Goal: Information Seeking & Learning: Check status

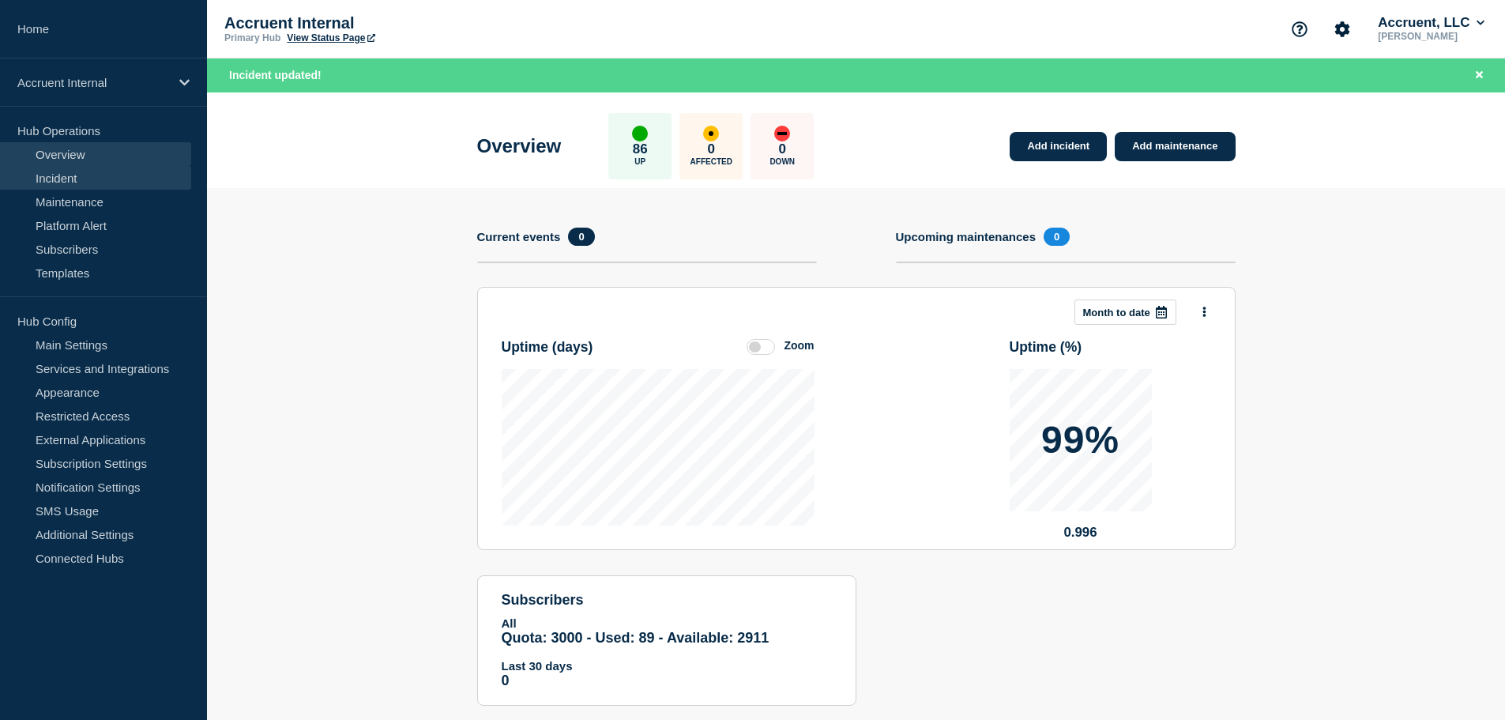
click at [62, 173] on link "Incident" at bounding box center [95, 178] width 191 height 24
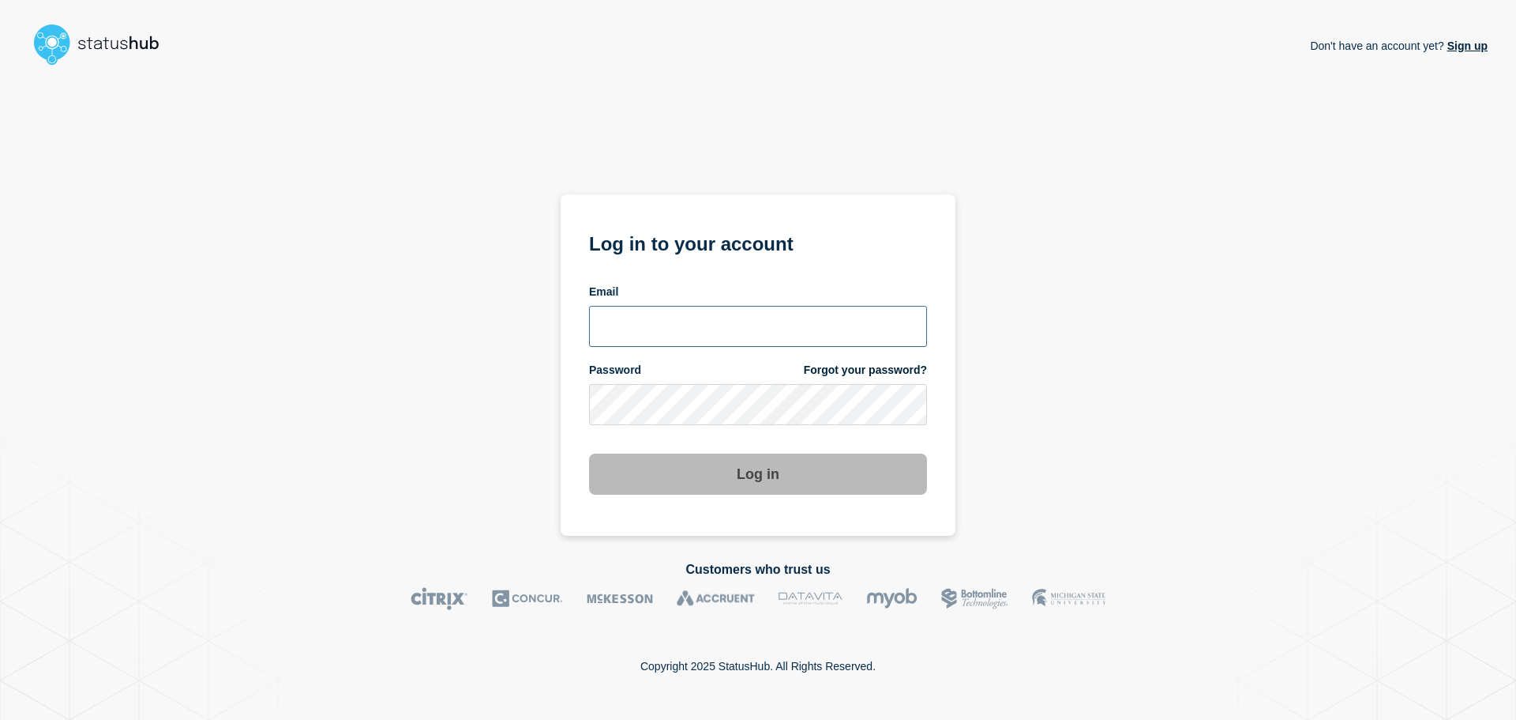
type input "[PERSON_NAME][EMAIL_ADDRESS][PERSON_NAME][DOMAIN_NAME]"
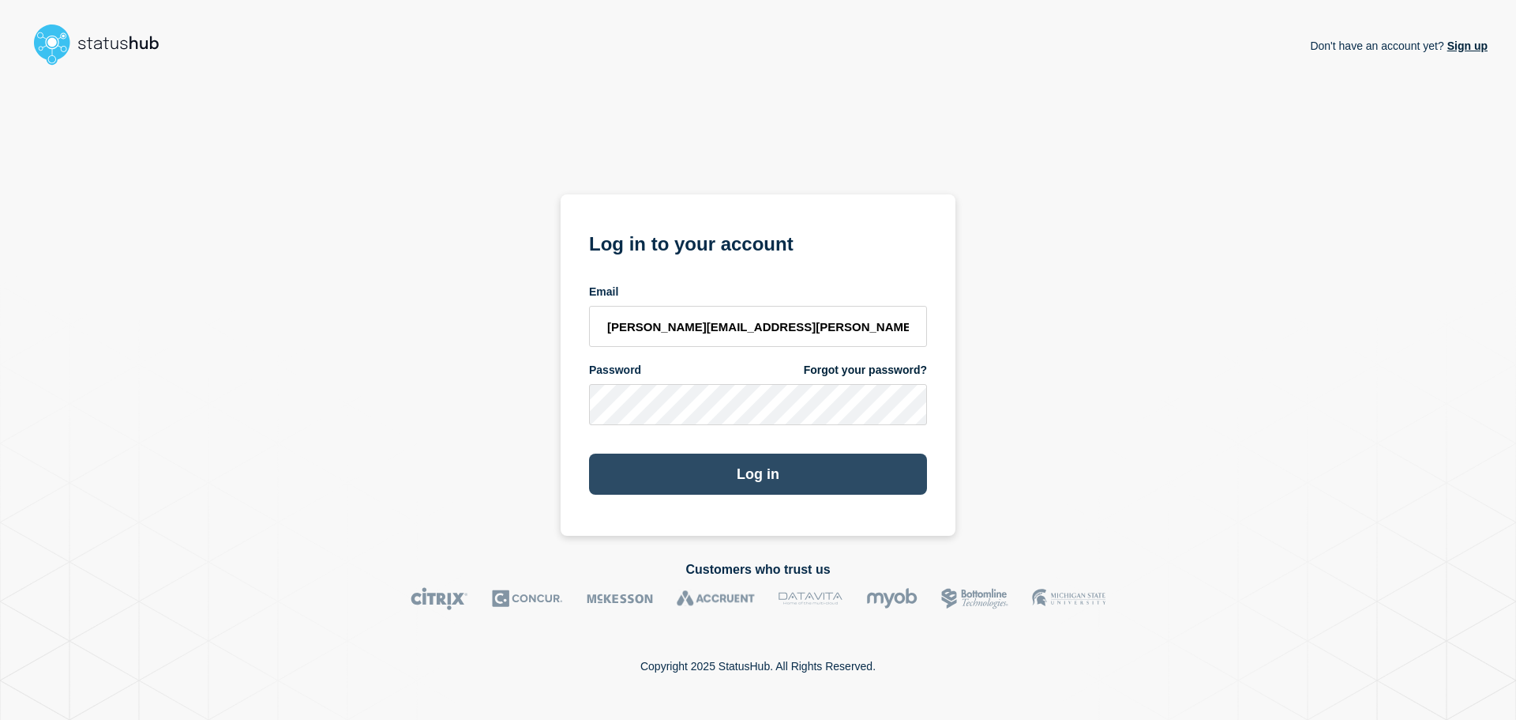
click at [741, 475] on button "Log in" at bounding box center [758, 473] width 338 height 41
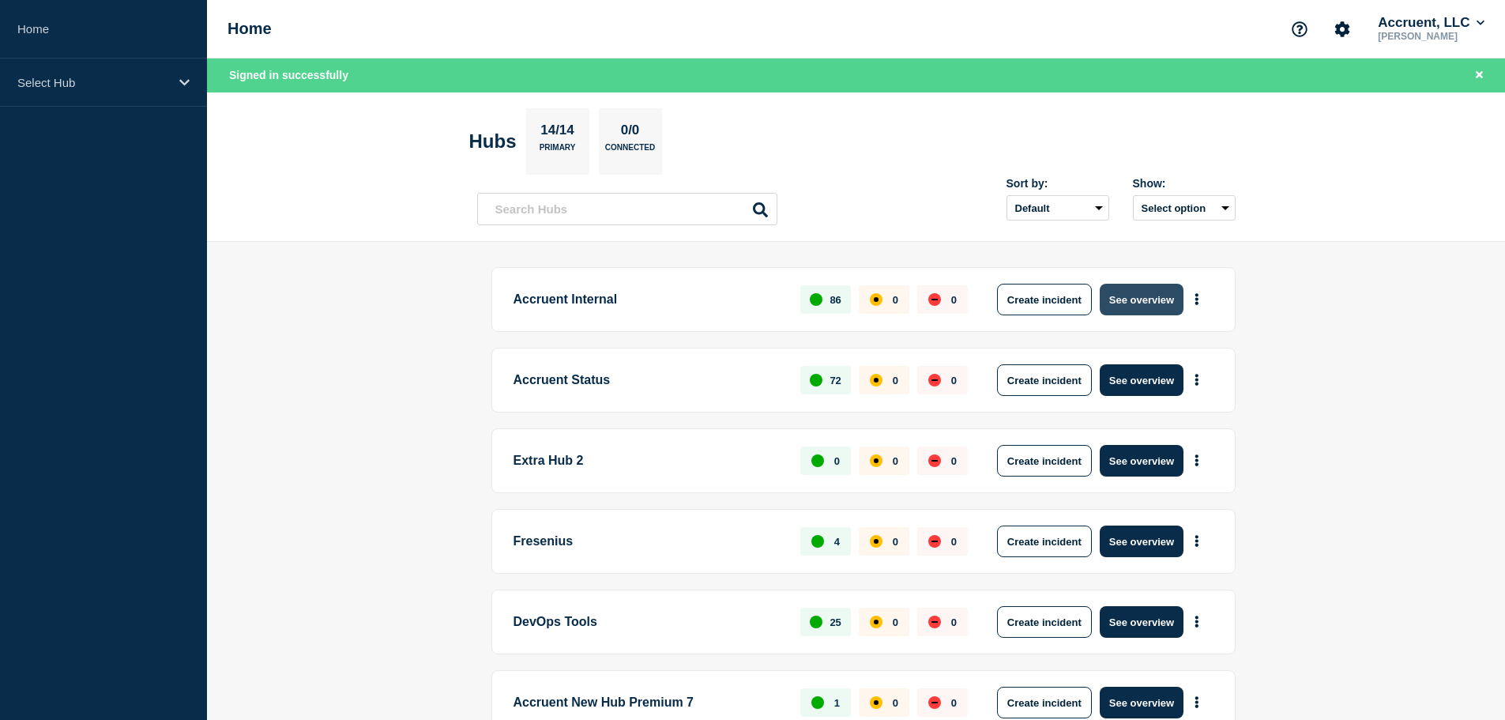
click at [1135, 295] on button "See overview" at bounding box center [1141, 300] width 84 height 32
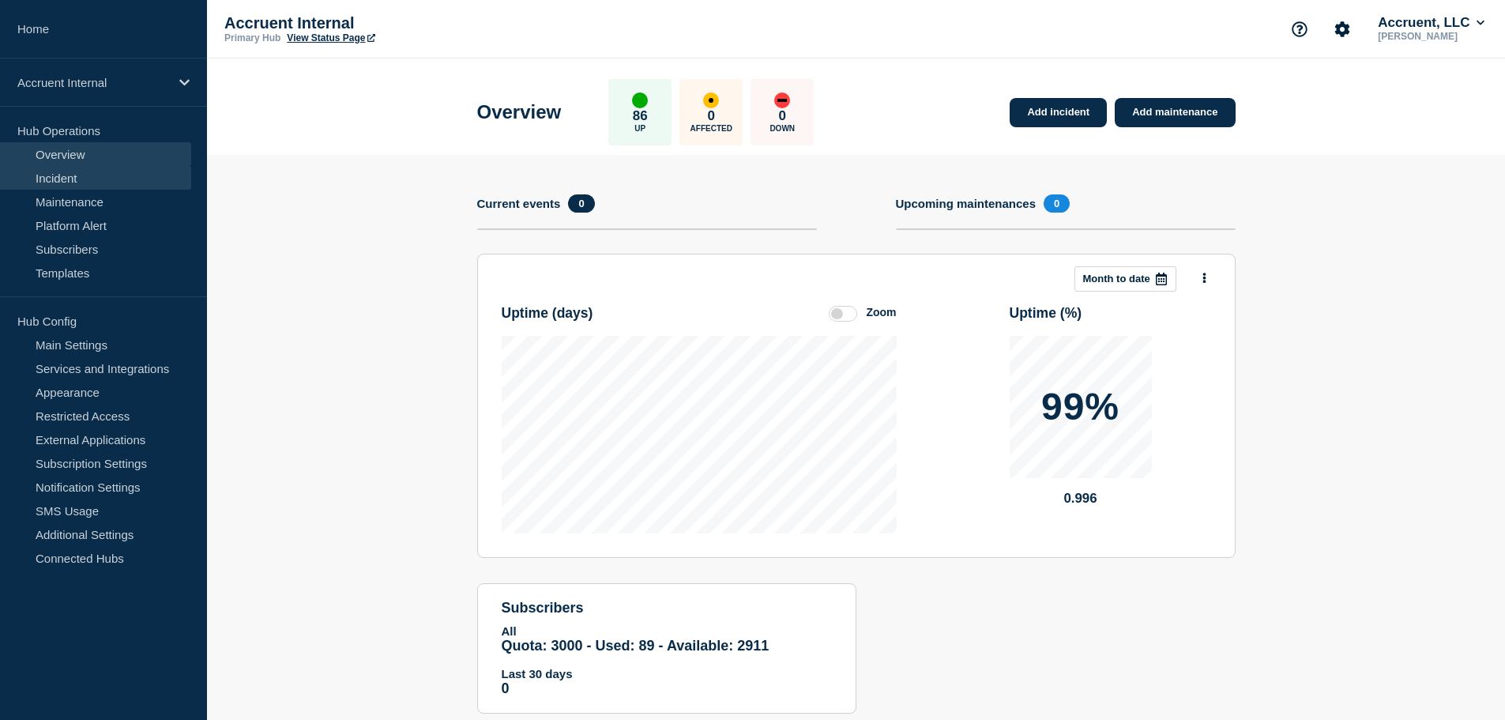
click at [62, 167] on link "Incident" at bounding box center [95, 178] width 191 height 24
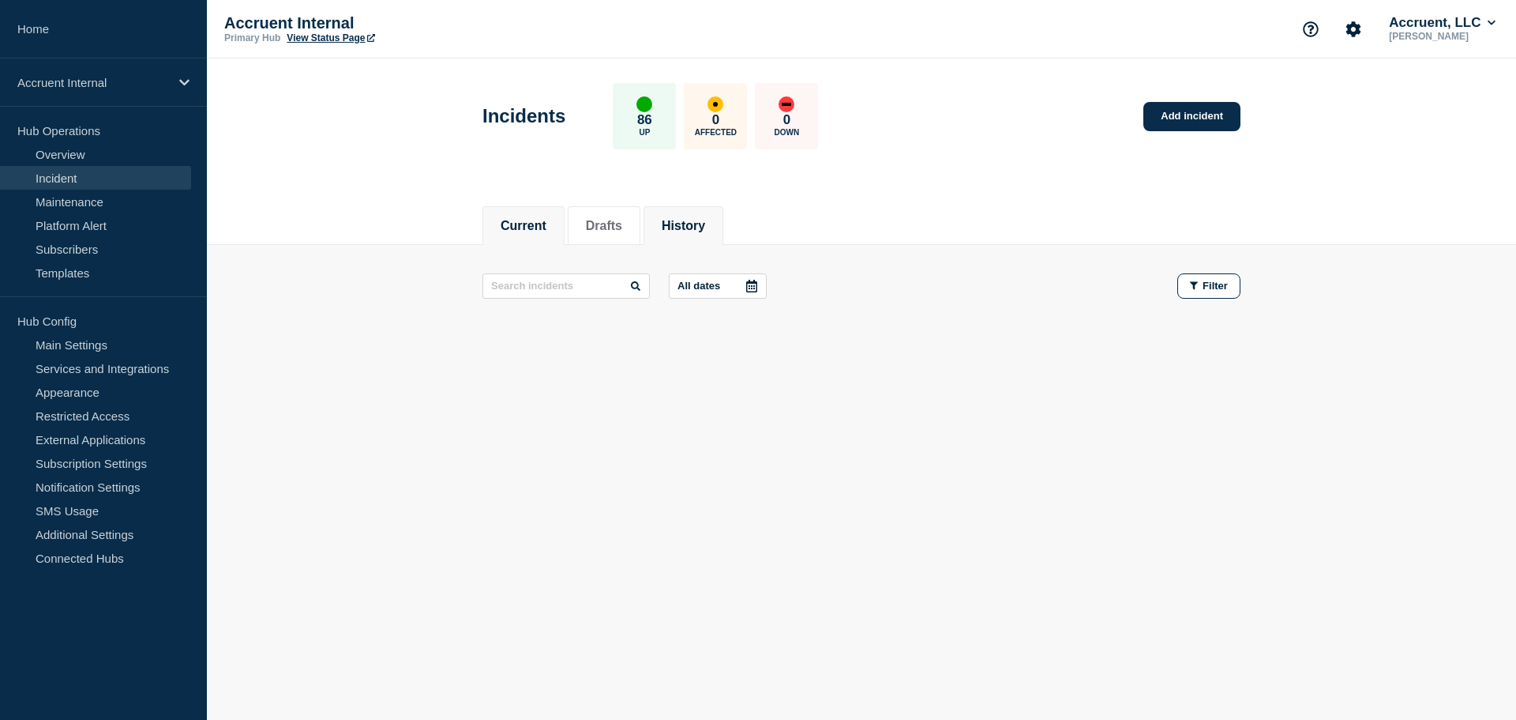
click at [702, 214] on li "History" at bounding box center [684, 225] width 80 height 39
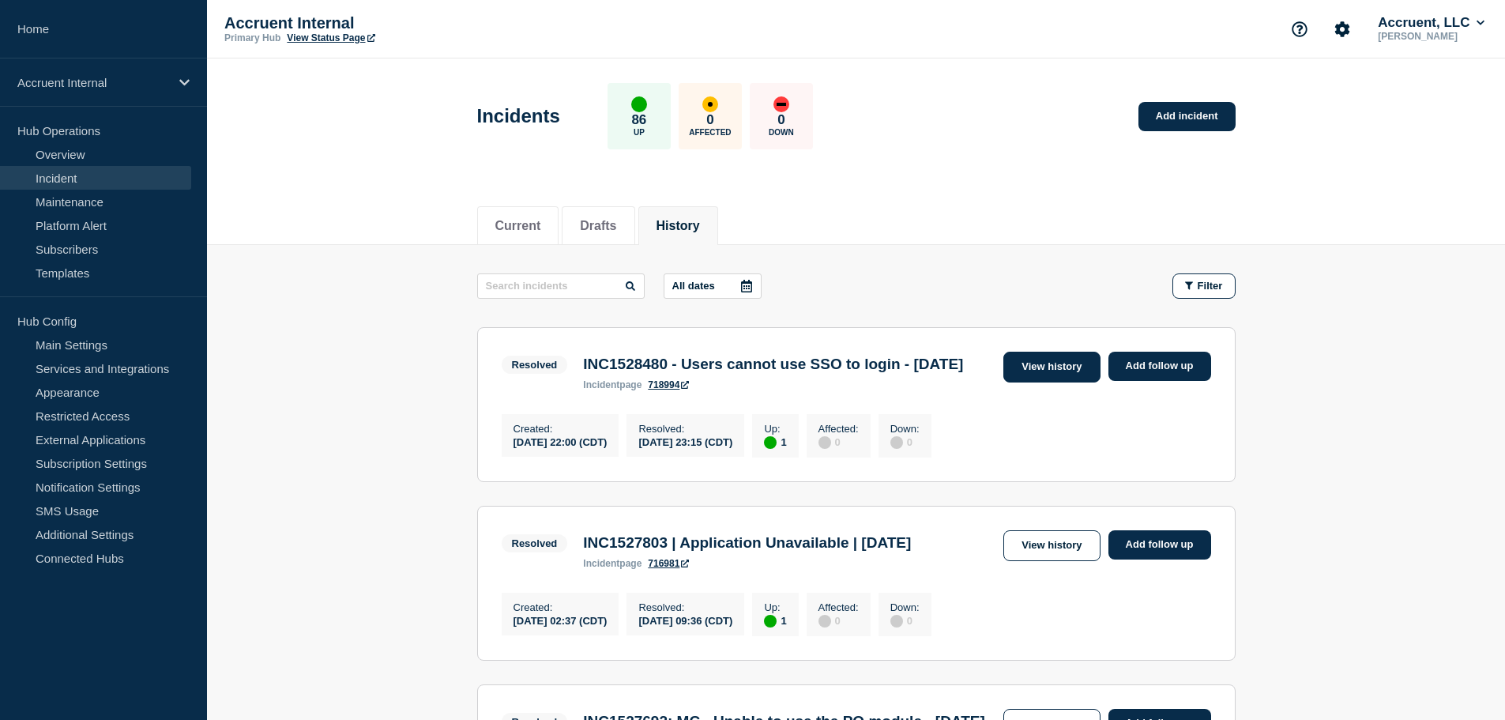
click at [1034, 376] on link "View history" at bounding box center [1051, 366] width 96 height 31
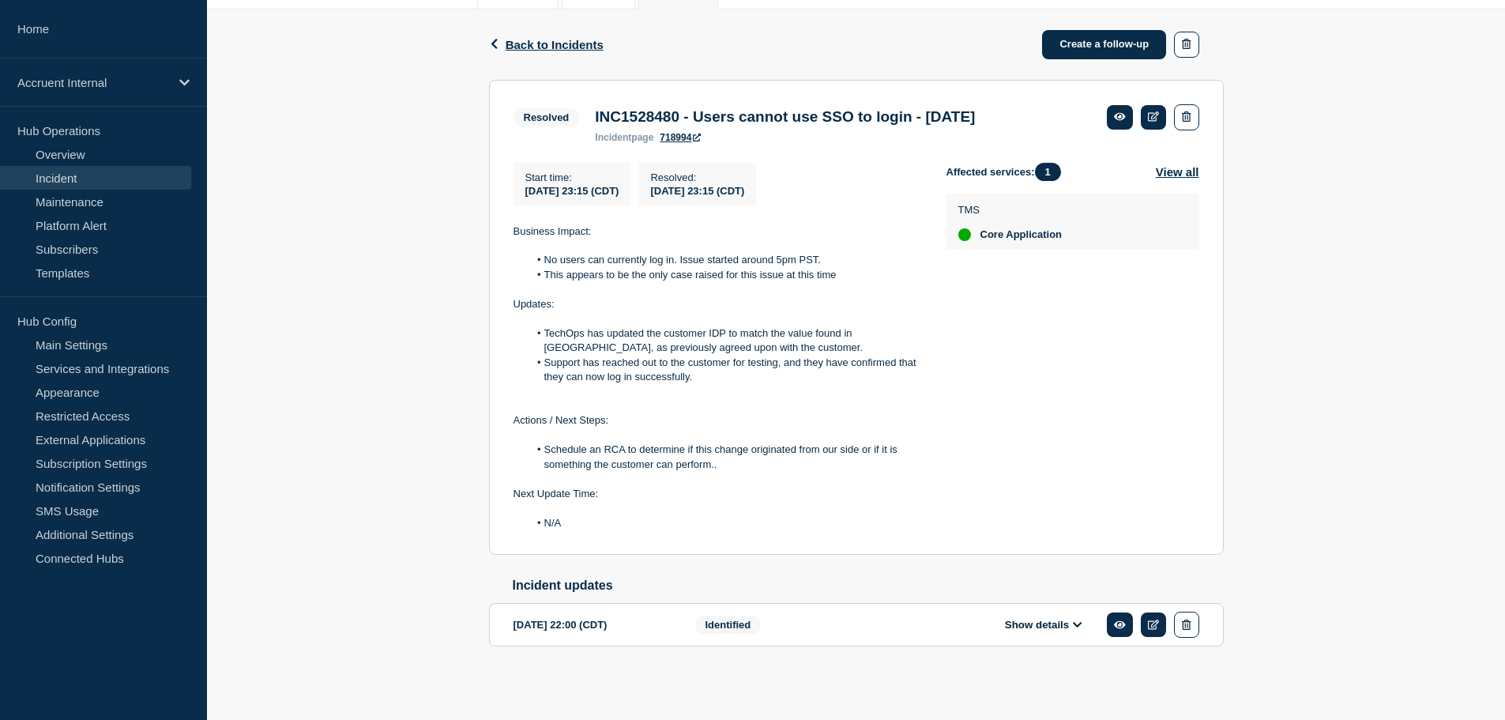
scroll to position [246, 0]
click at [597, 629] on div "2025-09-18 22:00 (CDT)" at bounding box center [592, 624] width 158 height 26
click at [1024, 624] on button "Show details" at bounding box center [1043, 624] width 87 height 13
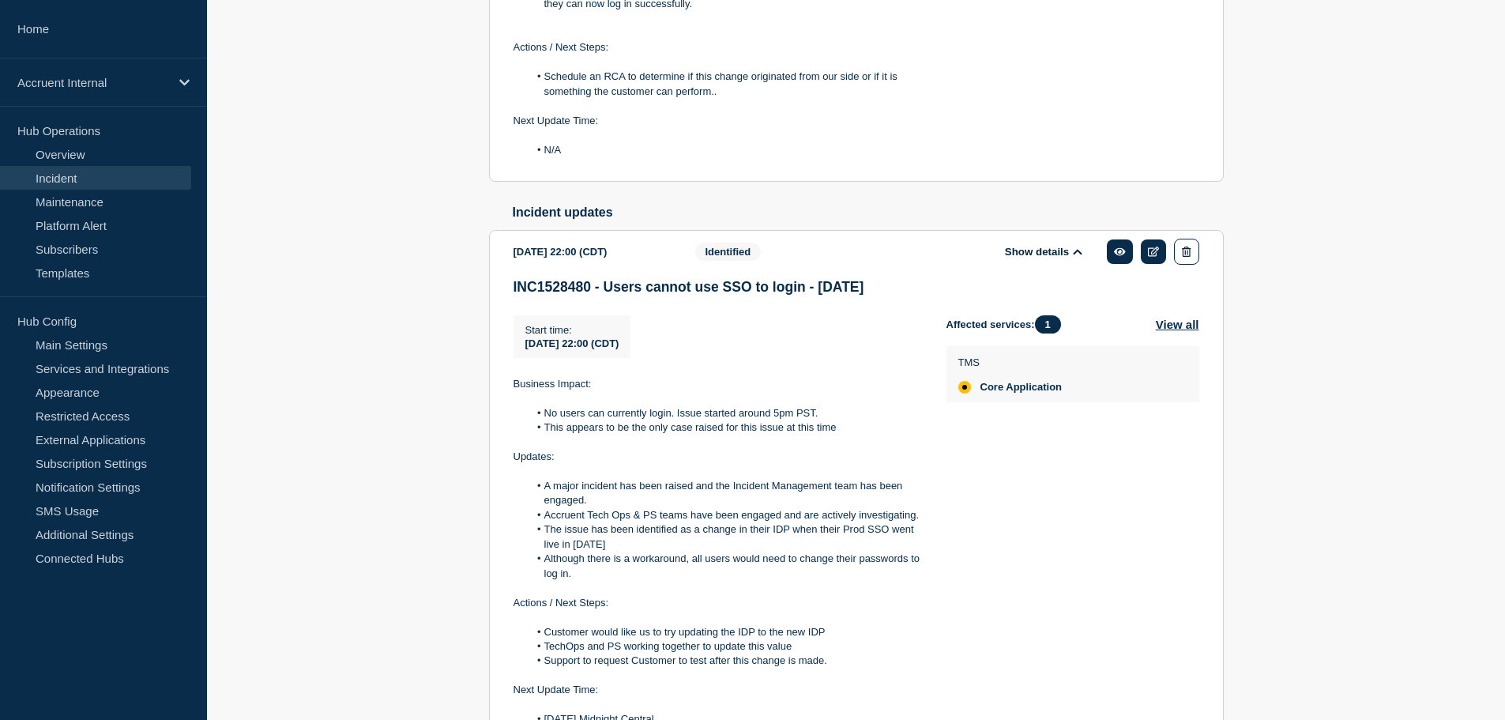
scroll to position [641, 0]
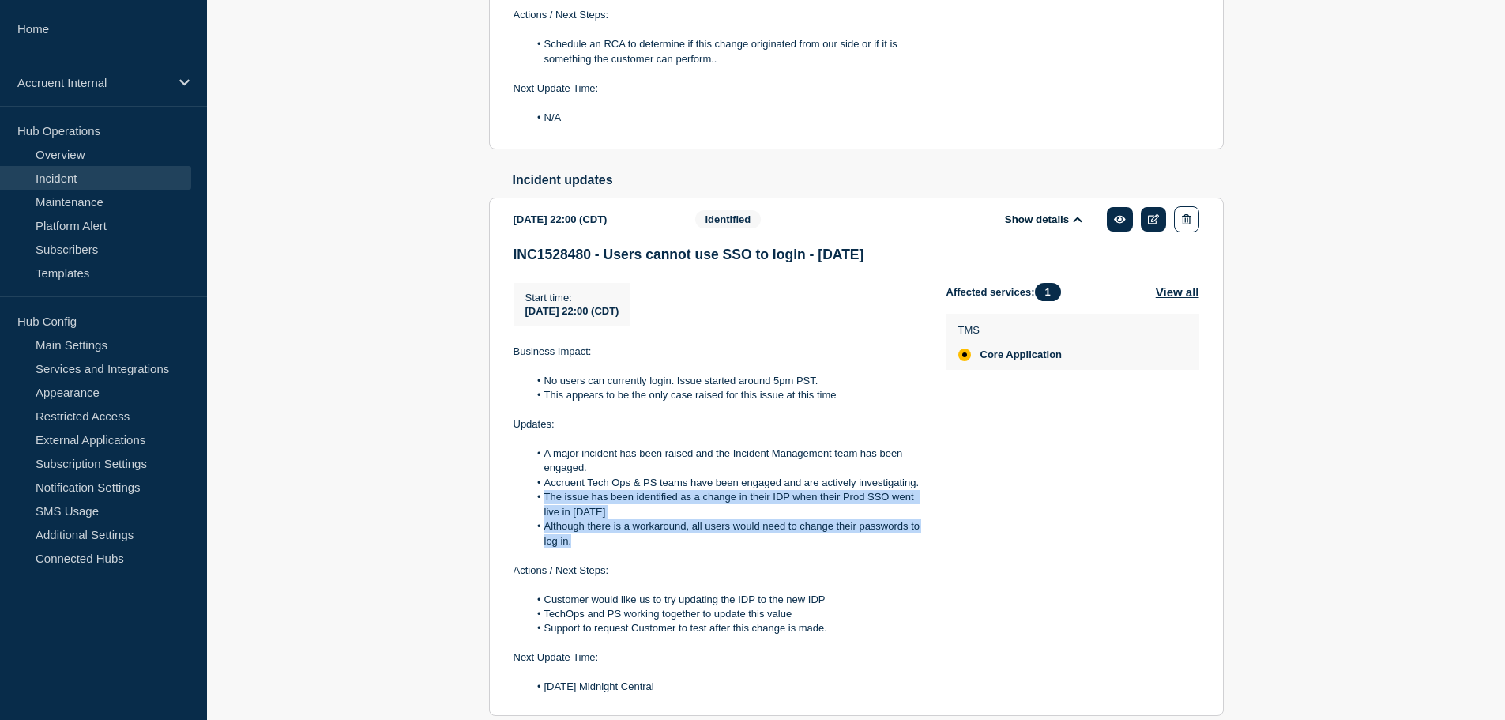
drag, startPoint x: 543, startPoint y: 506, endPoint x: 646, endPoint y: 550, distance: 112.2
click at [646, 548] on ol "A major incident has been raised and the Incident Management team has been enga…" at bounding box center [717, 497] width 408 height 102
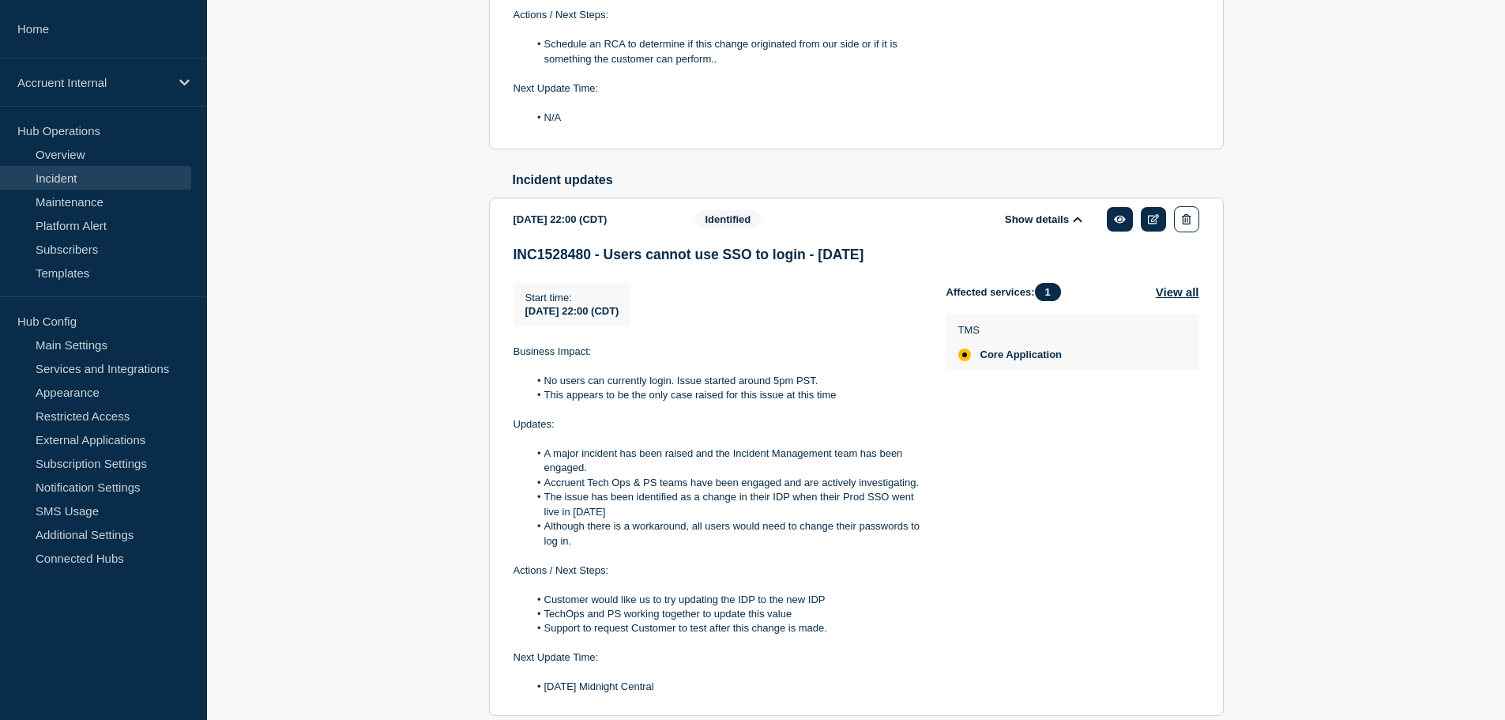
click at [889, 562] on p at bounding box center [717, 555] width 408 height 14
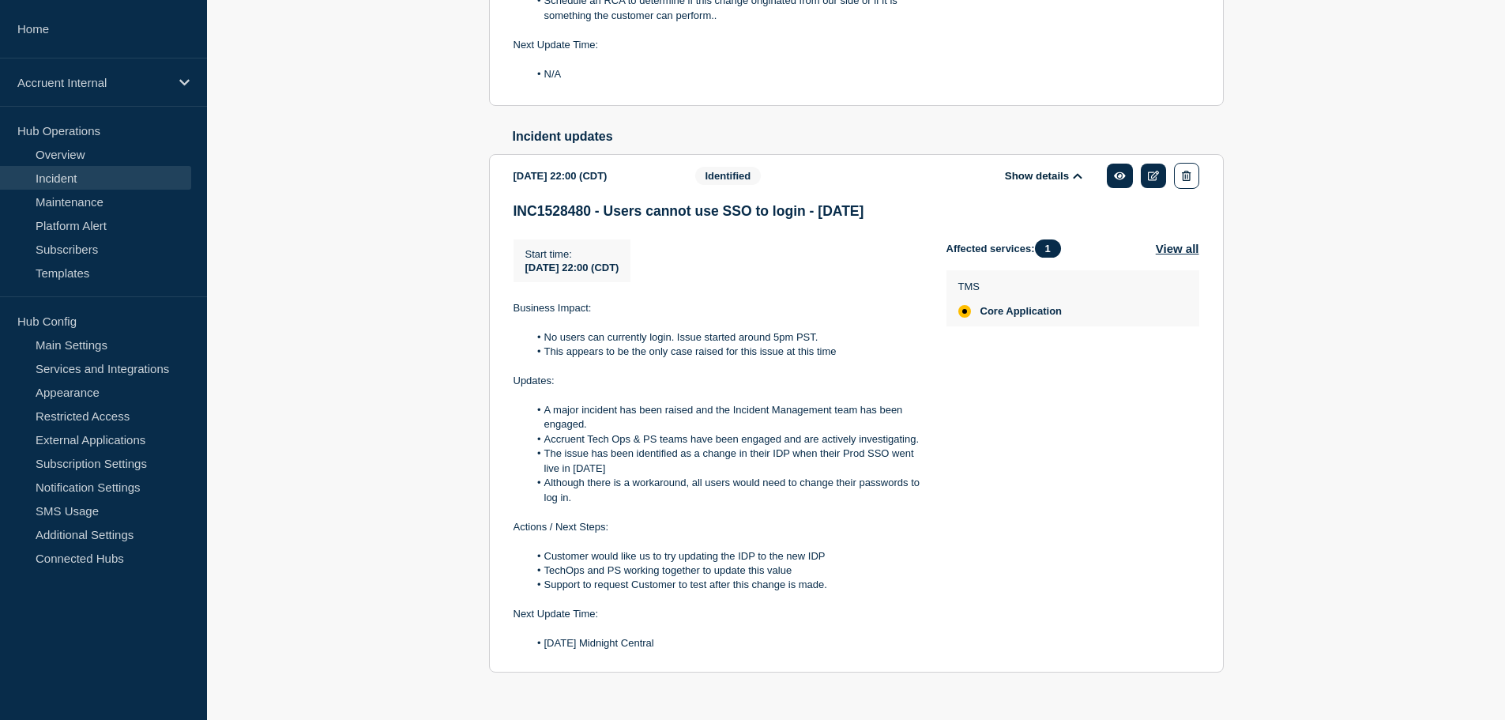
scroll to position [723, 0]
